Goal: Task Accomplishment & Management: Complete application form

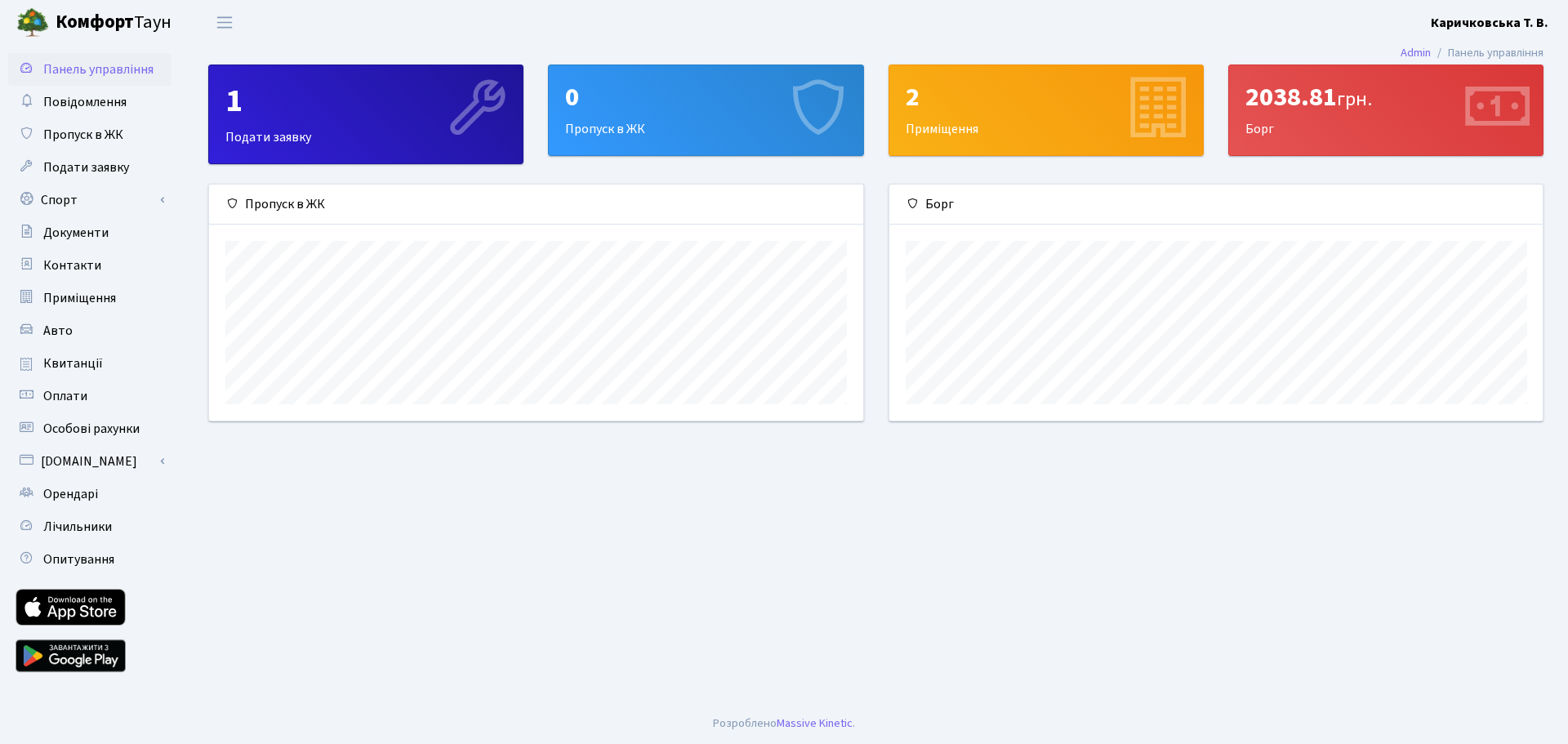
scroll to position [236, 653]
click at [1396, 663] on main "Admin Панель управління 1 Подати заявку 0 Пропуск в ЖК 2 Приміщення 2038.81 грн…" at bounding box center [875, 374] width 1384 height 658
click at [71, 134] on span "Пропуск в ЖК" at bounding box center [84, 134] width 80 height 18
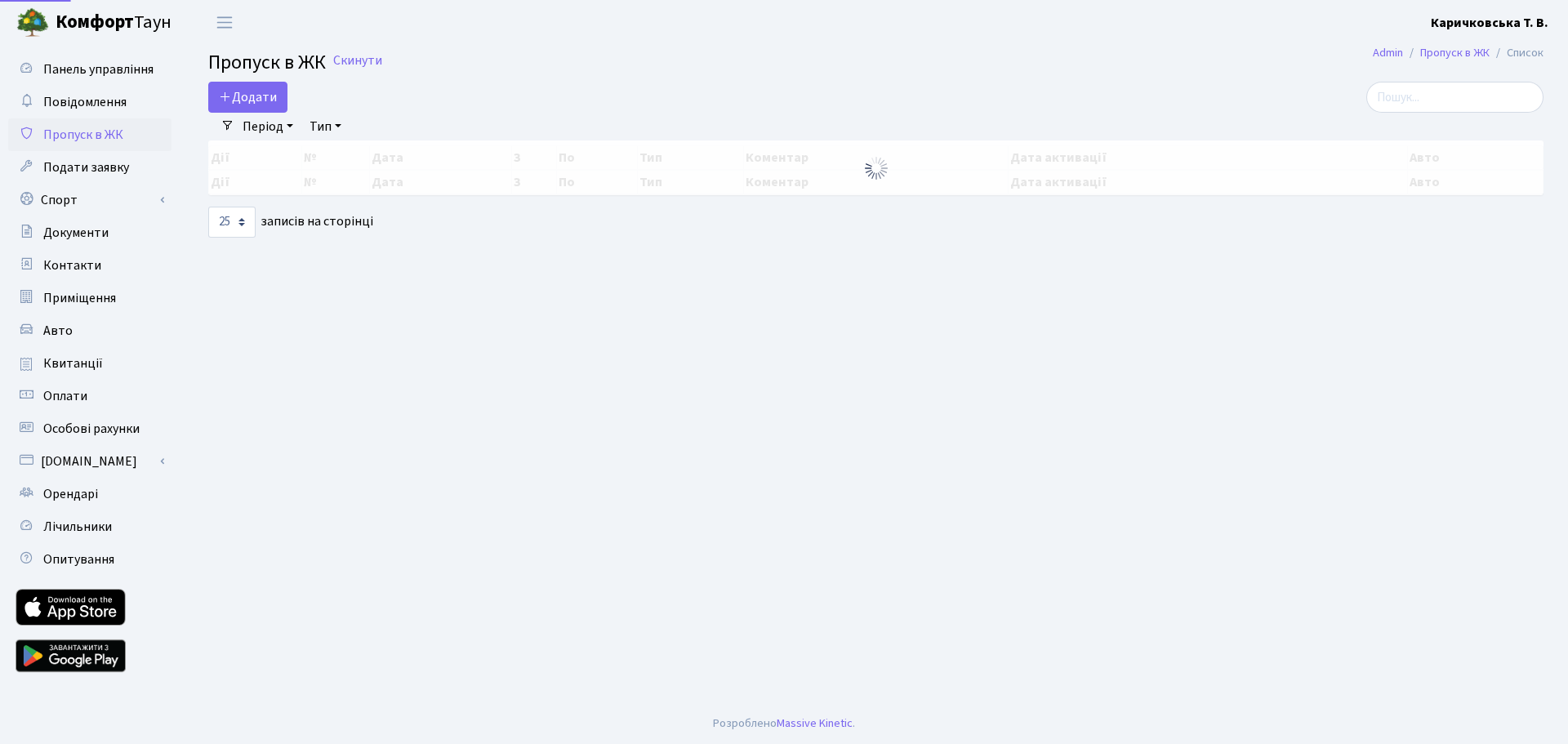
select select "25"
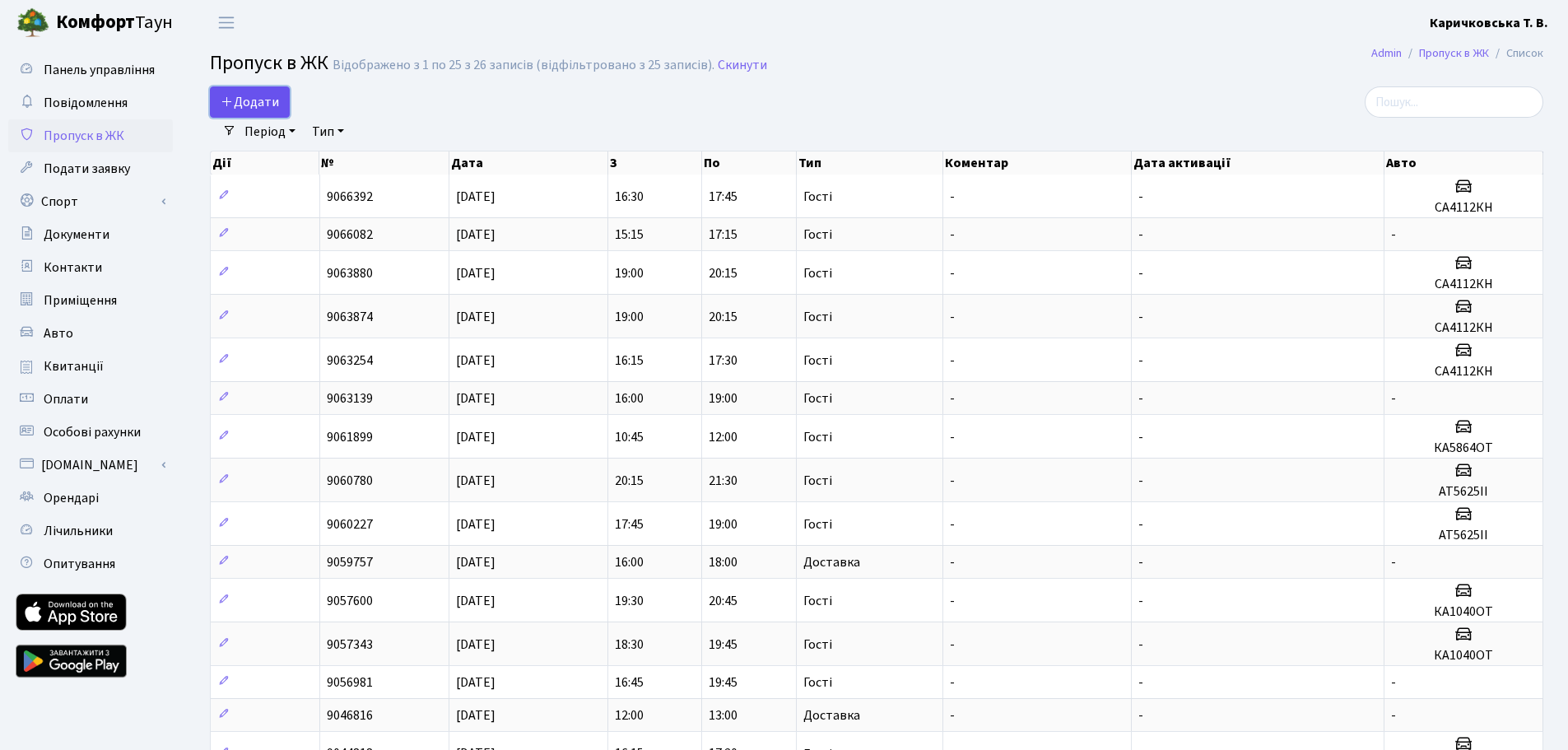
click at [232, 104] on icon at bounding box center [227, 102] width 13 height 13
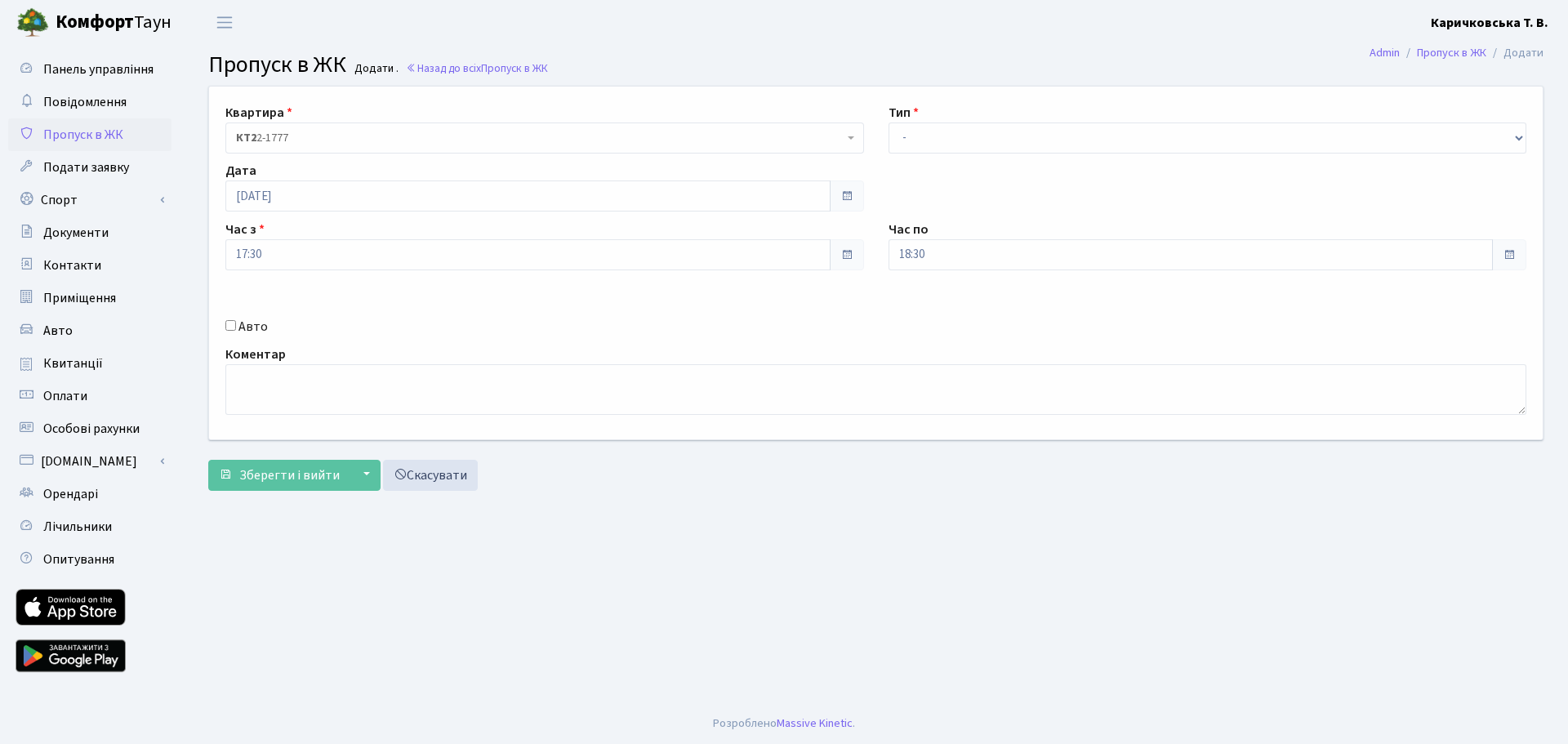
click at [285, 138] on span "КТ2 2-1777" at bounding box center [539, 138] width 607 height 16
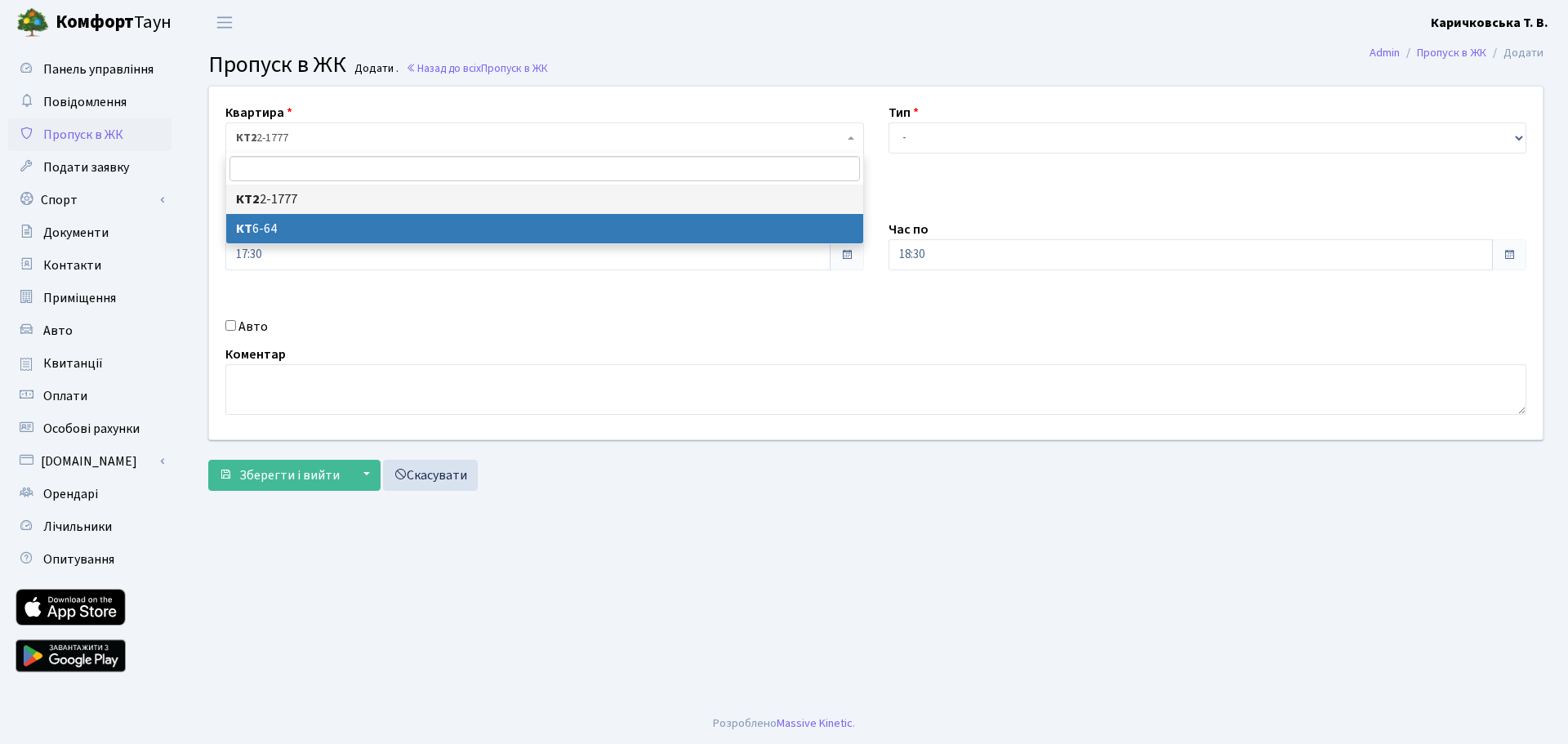
select select "5289"
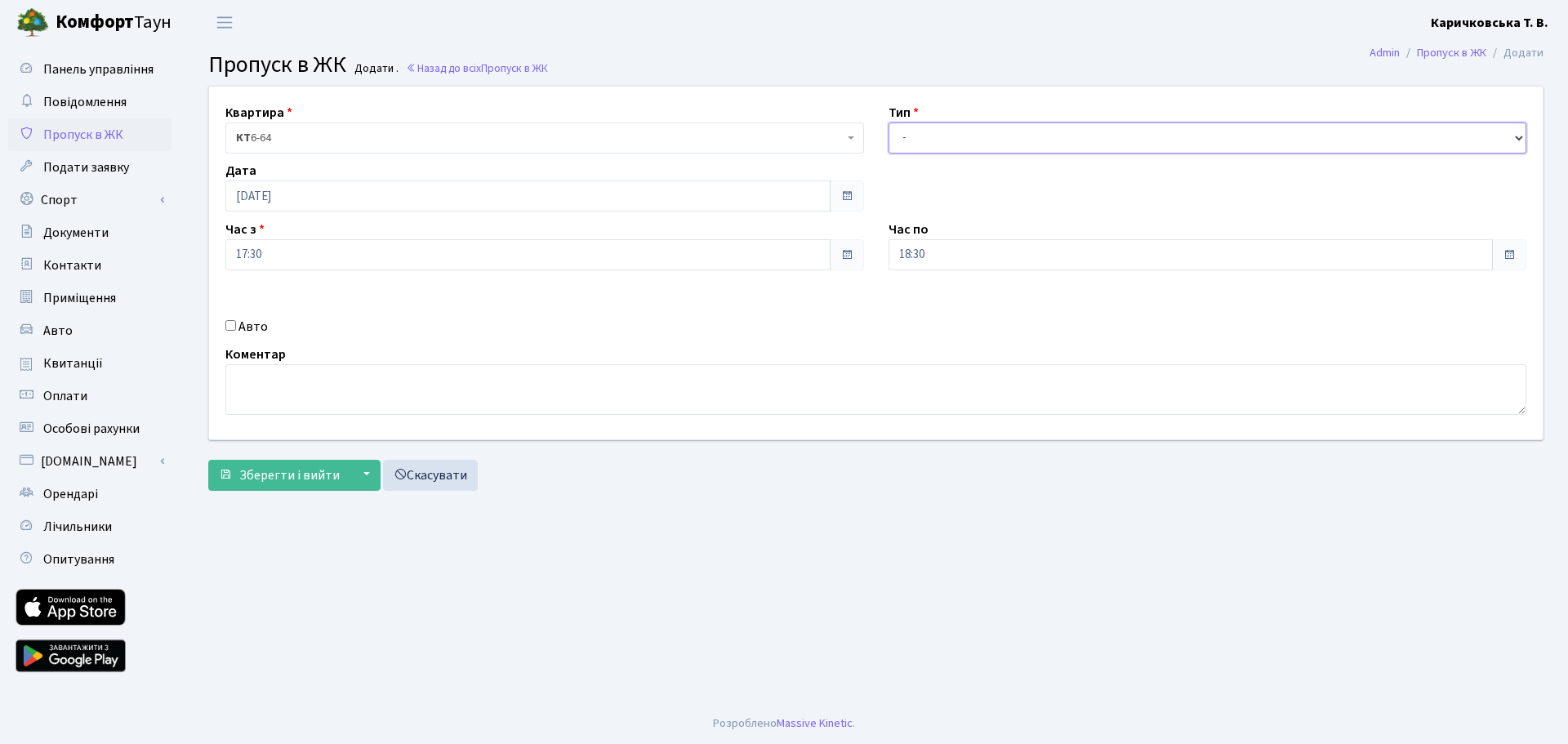
click at [943, 142] on select "- Доставка Таксі Гості Сервіс" at bounding box center [1207, 138] width 639 height 31
select select "1"
click at [889, 122] on select "- Доставка Таксі Гості Сервіс" at bounding box center [1207, 138] width 639 height 31
click at [563, 307] on div "Квартира <b>КТ2</b>&nbsp;&nbsp;&nbsp;2-1777 <b>КТ</b>&nbsp;&nbsp;&nbsp;&nbsp;6-…" at bounding box center [875, 263] width 1358 height 352
click at [247, 475] on span "Зберегти і вийти" at bounding box center [289, 475] width 101 height 18
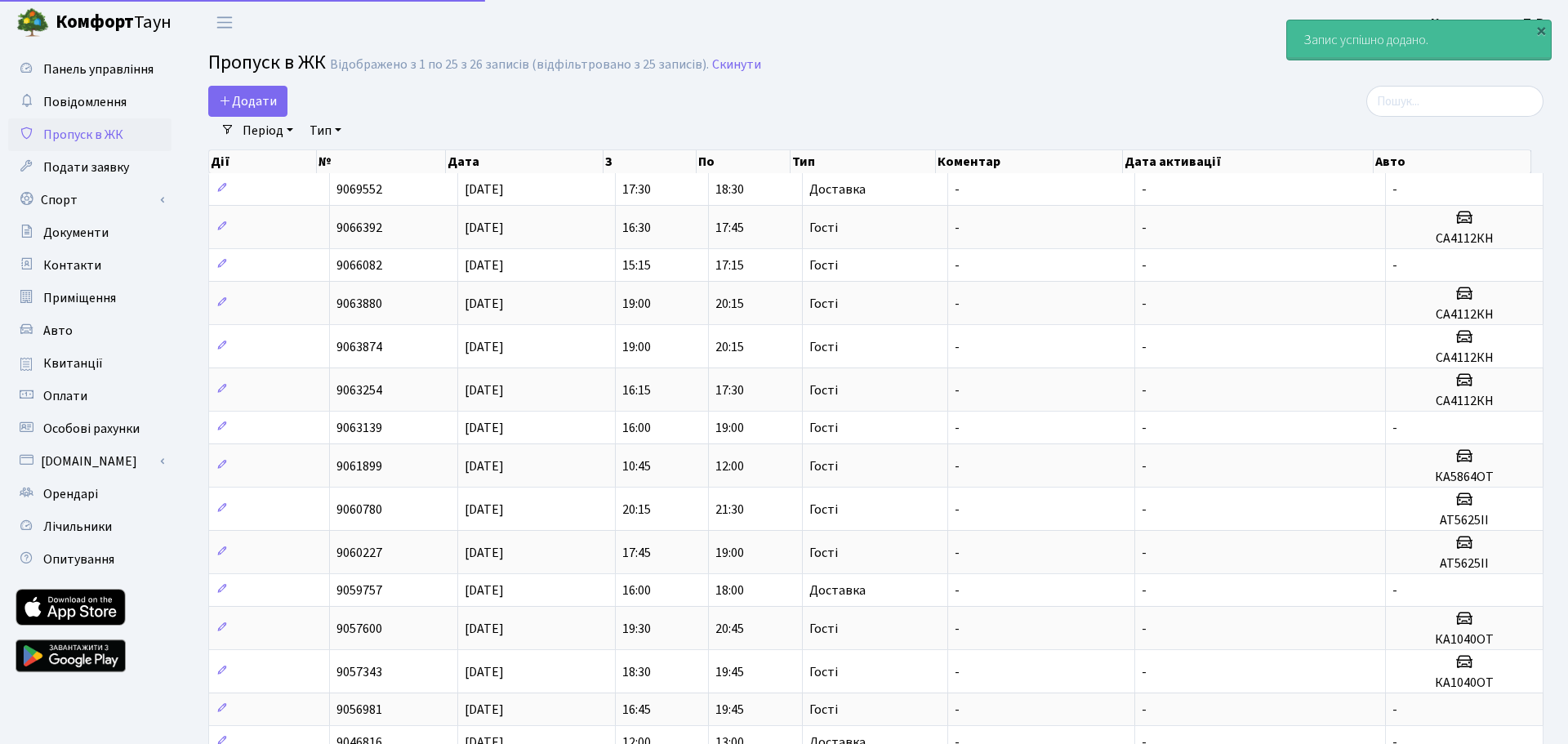
select select "25"
